Goal: Transaction & Acquisition: Download file/media

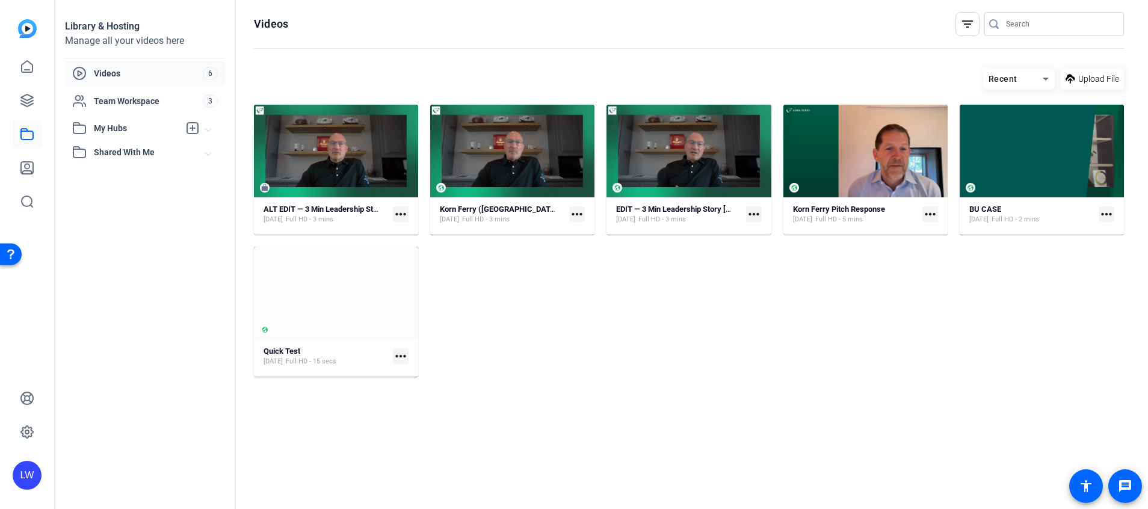
click at [402, 215] on mat-icon "more_horiz" at bounding box center [401, 214] width 16 height 16
click at [411, 230] on span "Download" at bounding box center [427, 233] width 48 height 14
click at [583, 292] on div "ALT EDIT — 3 Min Leadership Story [PERSON_NAME] [DATE] Full HD - 3 mins more_ho…" at bounding box center [689, 241] width 870 height 272
click at [25, 93] on icon at bounding box center [27, 100] width 14 height 14
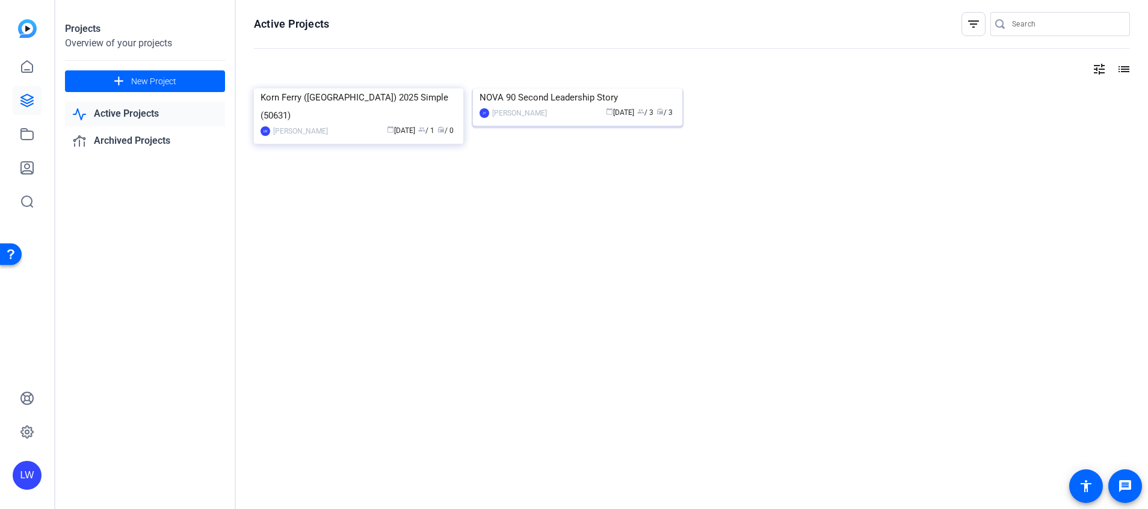
click at [535, 107] on div "NOVA 90 Second Leadership Story" at bounding box center [578, 97] width 196 height 18
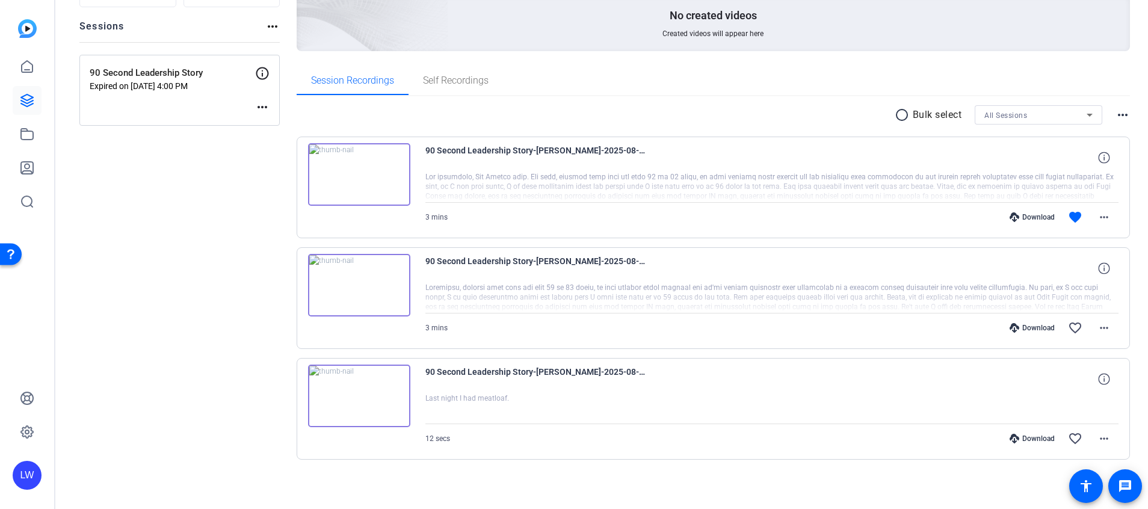
scroll to position [132, 0]
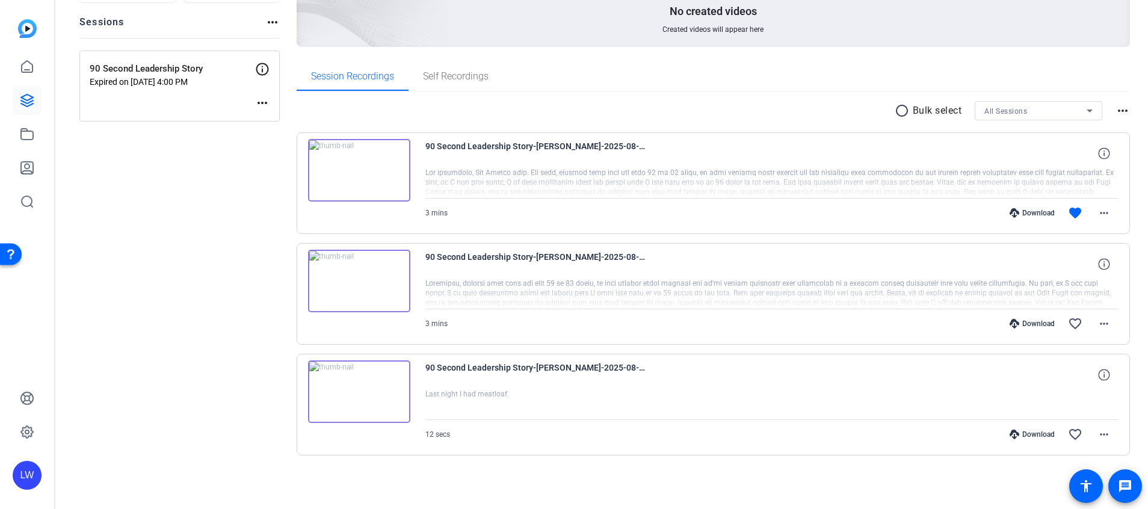
click at [1027, 214] on div "Download" at bounding box center [1032, 213] width 57 height 10
click at [1097, 212] on mat-icon "more_horiz" at bounding box center [1104, 213] width 14 height 14
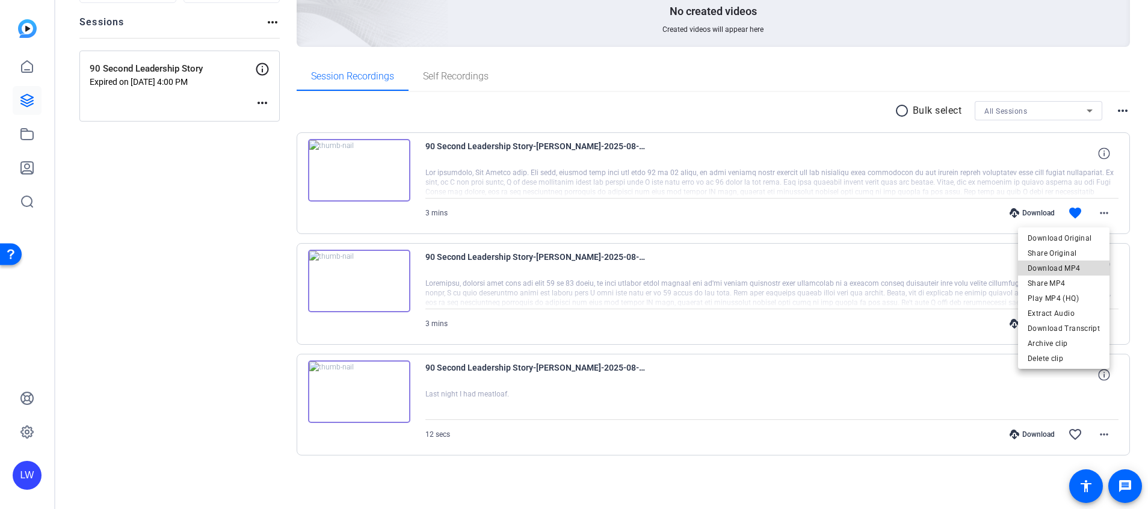
click at [1068, 268] on span "Download MP4" at bounding box center [1064, 268] width 72 height 14
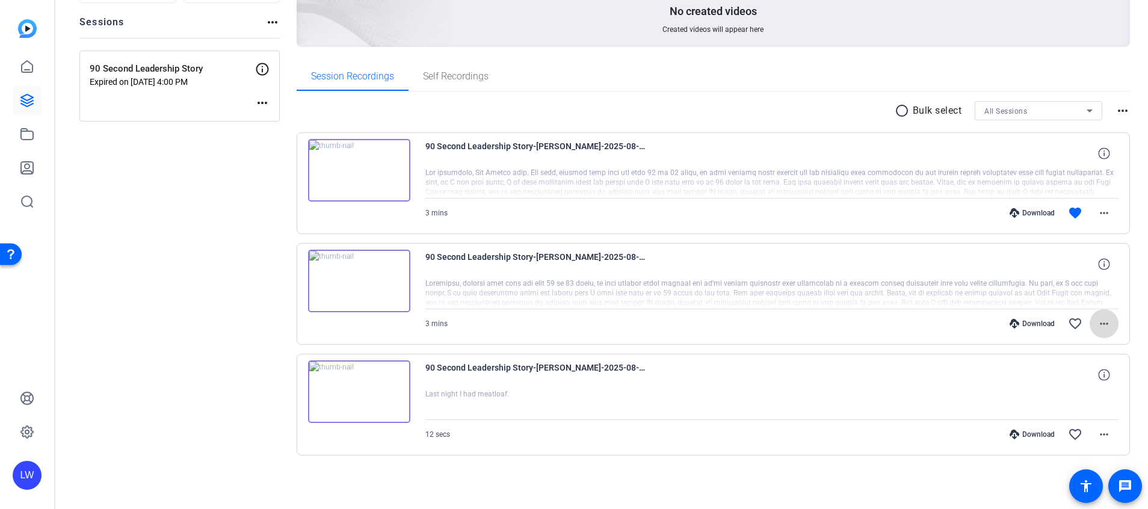
click at [1098, 327] on mat-icon "more_horiz" at bounding box center [1104, 324] width 14 height 14
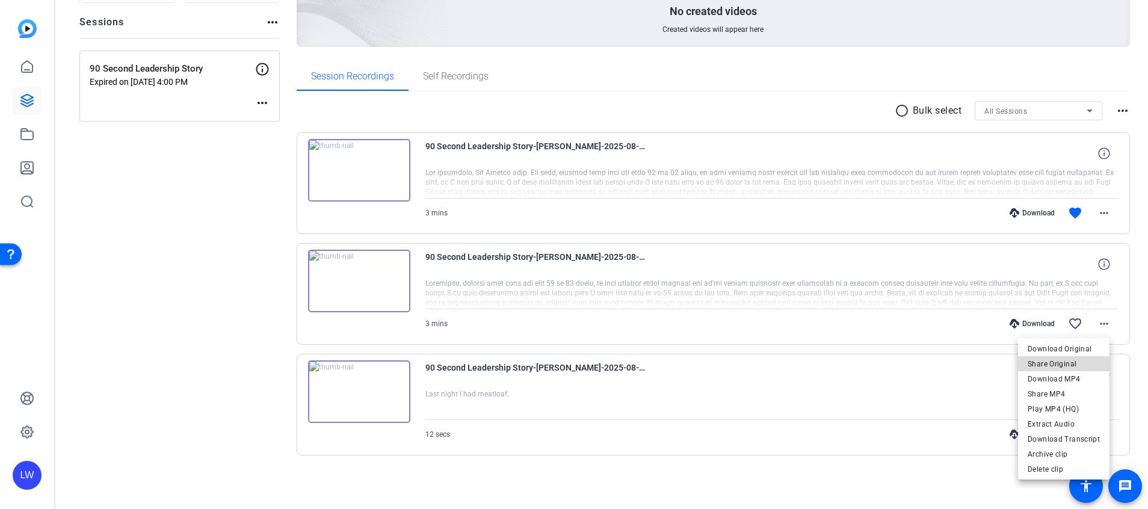
click at [1078, 359] on span "Share Original" at bounding box center [1064, 364] width 72 height 14
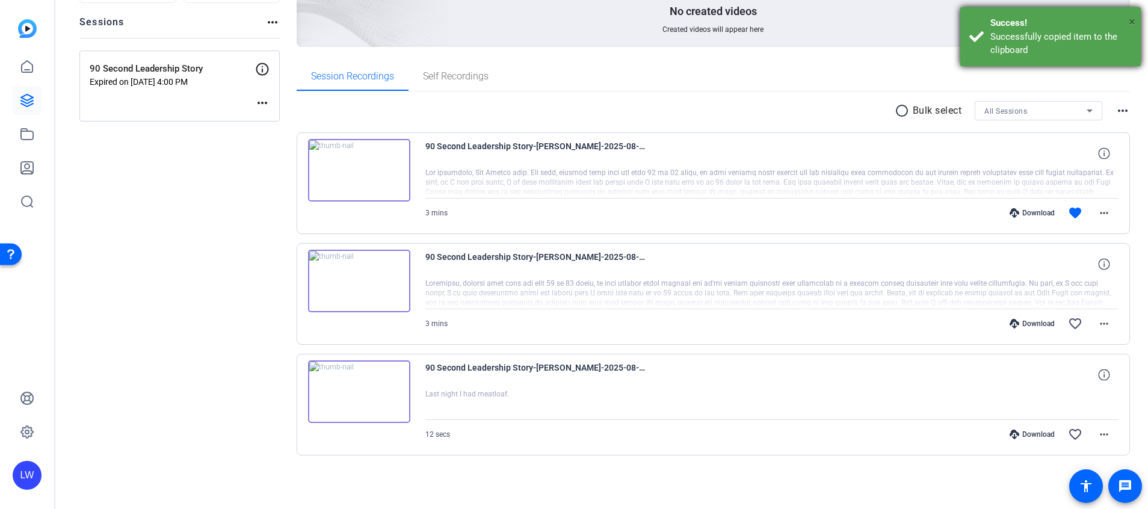
click at [1131, 23] on span "×" at bounding box center [1132, 21] width 7 height 14
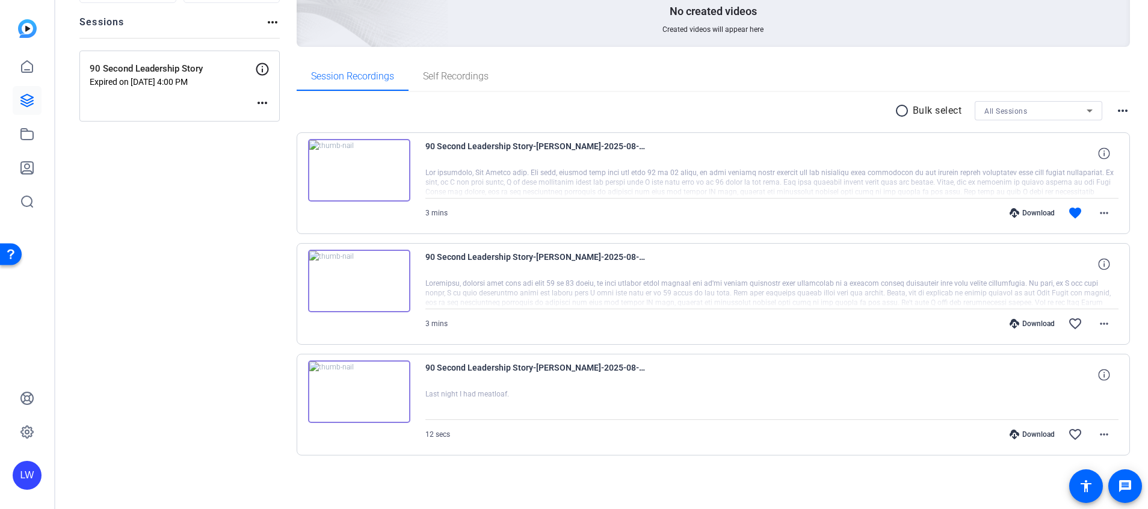
click at [1116, 110] on mat-icon "more_horiz" at bounding box center [1123, 111] width 14 height 14
click at [1116, 110] on div at bounding box center [574, 254] width 1148 height 509
click at [1017, 327] on div "Download" at bounding box center [1032, 324] width 57 height 10
